Goal: Task Accomplishment & Management: Use online tool/utility

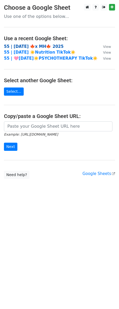
click at [28, 45] on strong "55 | [DATE] 🍁x MH🍁 2025" at bounding box center [33, 46] width 59 height 5
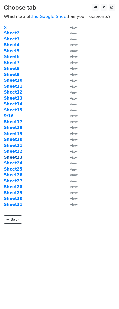
click at [14, 157] on strong "Sheet23" at bounding box center [13, 157] width 18 height 5
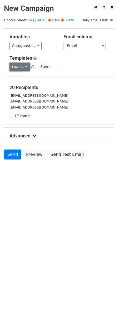
click at [20, 68] on link "Load..." at bounding box center [19, 67] width 20 height 8
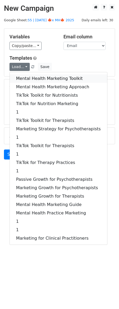
click at [27, 78] on link "Mental Health Marketing Toolkit" at bounding box center [58, 78] width 97 height 8
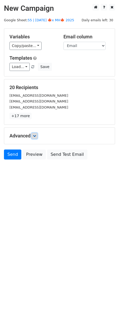
click at [36, 138] on link at bounding box center [35, 136] width 6 height 6
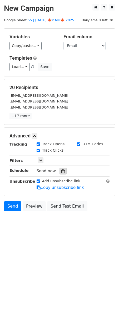
click at [63, 170] on div at bounding box center [62, 171] width 7 height 7
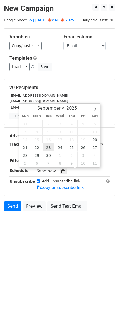
type input "2025-09-23 12:00"
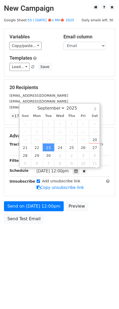
scroll to position [0, 0]
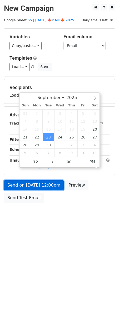
click at [34, 190] on link "Send on Sep 23 at 12:00pm" at bounding box center [34, 185] width 60 height 10
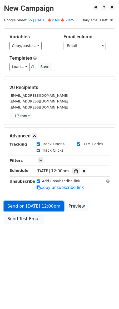
click at [34, 209] on link "Send on Sep 23 at 12:00pm" at bounding box center [34, 206] width 60 height 10
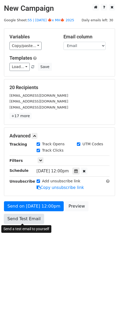
click at [23, 220] on link "Send Test Email" at bounding box center [24, 219] width 40 height 10
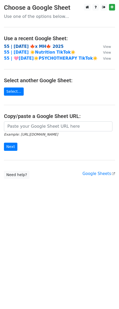
click at [28, 47] on strong "55 | SEP 16 🍁x MH🍁 2025" at bounding box center [33, 46] width 59 height 5
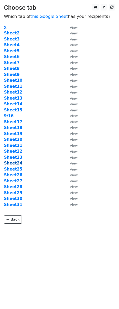
click at [17, 161] on strong "Sheet24" at bounding box center [13, 163] width 18 height 5
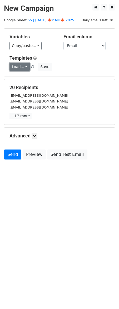
click at [20, 68] on link "Load..." at bounding box center [19, 67] width 20 height 8
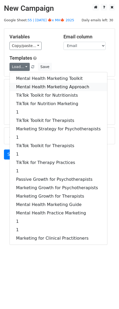
click at [24, 84] on link "Mental Health Marketing Approach" at bounding box center [58, 87] width 97 height 8
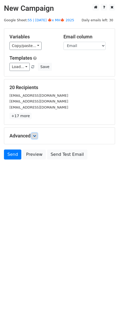
click at [37, 138] on link at bounding box center [35, 136] width 6 height 6
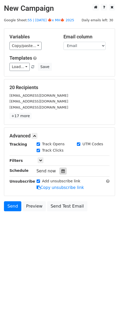
click at [60, 169] on div at bounding box center [62, 171] width 7 height 7
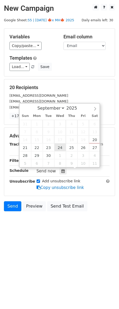
type input "2025-09-24 12:00"
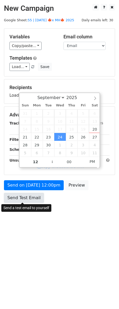
click at [37, 196] on link "Send Test Email" at bounding box center [24, 198] width 40 height 10
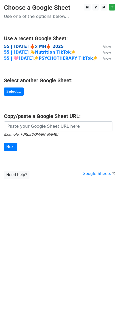
click at [28, 47] on strong "55 | [DATE] 🍁x MH🍁 2025" at bounding box center [33, 46] width 59 height 5
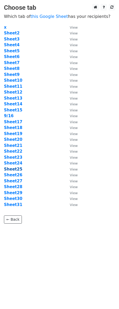
click at [16, 171] on strong "Sheet25" at bounding box center [13, 169] width 18 height 5
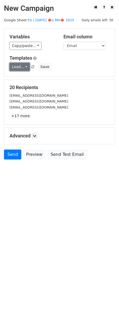
click at [20, 68] on link "Load..." at bounding box center [19, 67] width 20 height 8
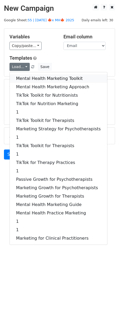
click at [25, 79] on link "Mental Health Marketing Toolkit" at bounding box center [58, 78] width 97 height 8
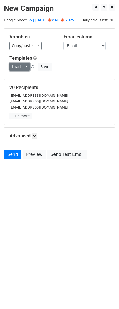
click at [20, 71] on link "Load..." at bounding box center [19, 67] width 20 height 8
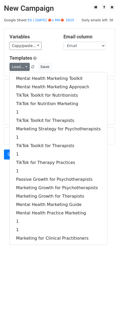
click at [38, 286] on html "New Campaign Daily emails left: 30 Google Sheet: 55 | [DATE] 🍁x MH🍁 2025 Variab…" at bounding box center [59, 154] width 119 height 309
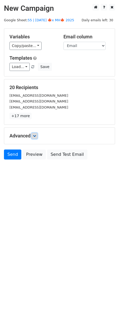
click at [36, 135] on icon at bounding box center [34, 135] width 3 height 3
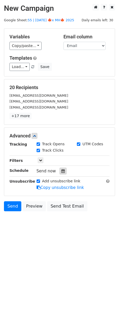
click at [61, 171] on icon at bounding box center [62, 171] width 3 height 4
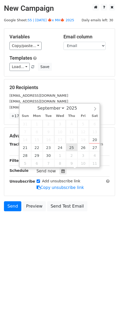
type input "[DATE] 12:00"
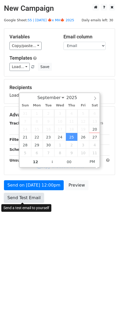
click at [34, 197] on link "Send Test Email" at bounding box center [24, 198] width 40 height 10
